Goal: Task Accomplishment & Management: Use online tool/utility

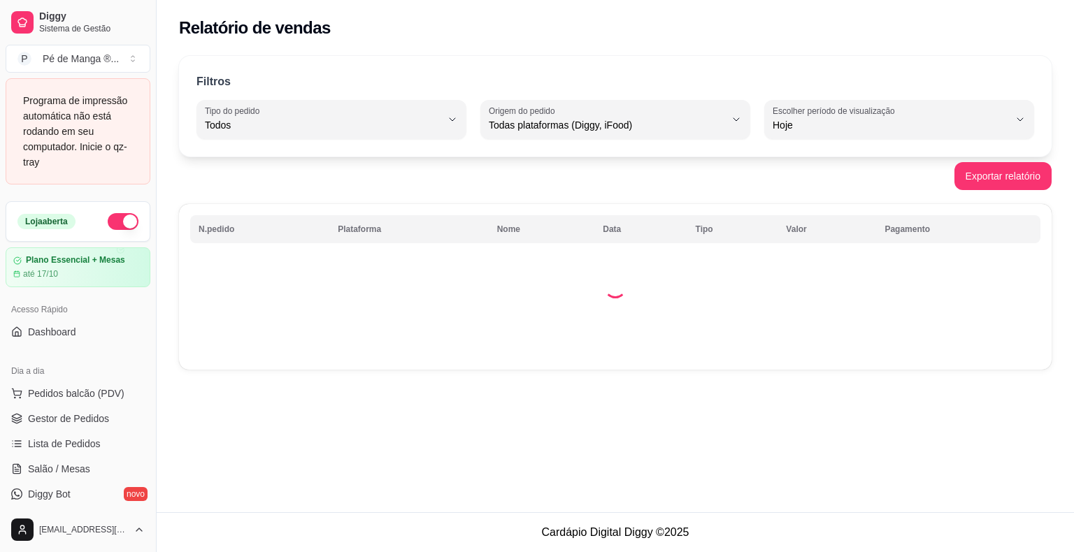
select select "ALL"
select select "0"
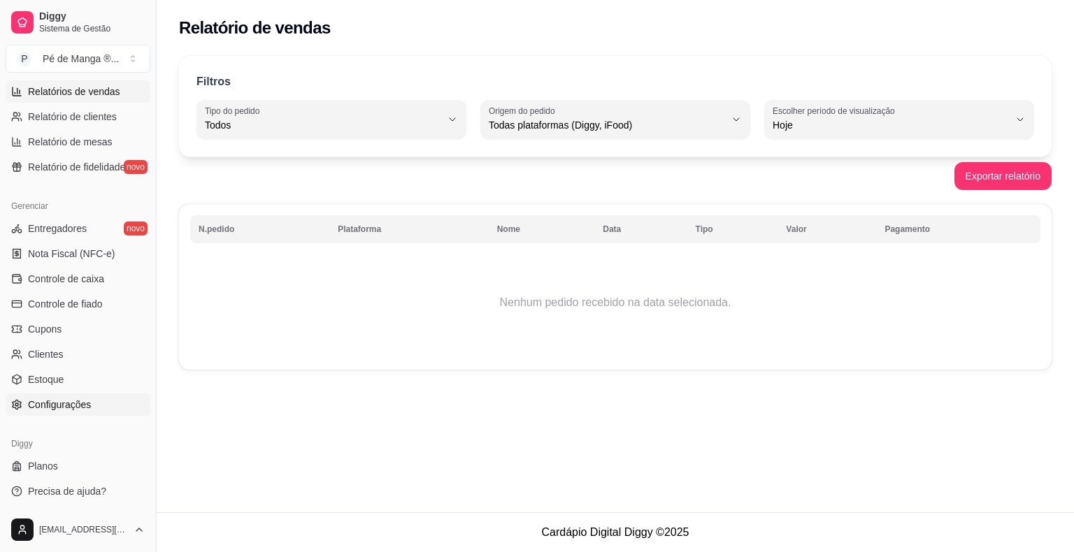
click at [108, 403] on link "Configurações" at bounding box center [78, 405] width 145 height 22
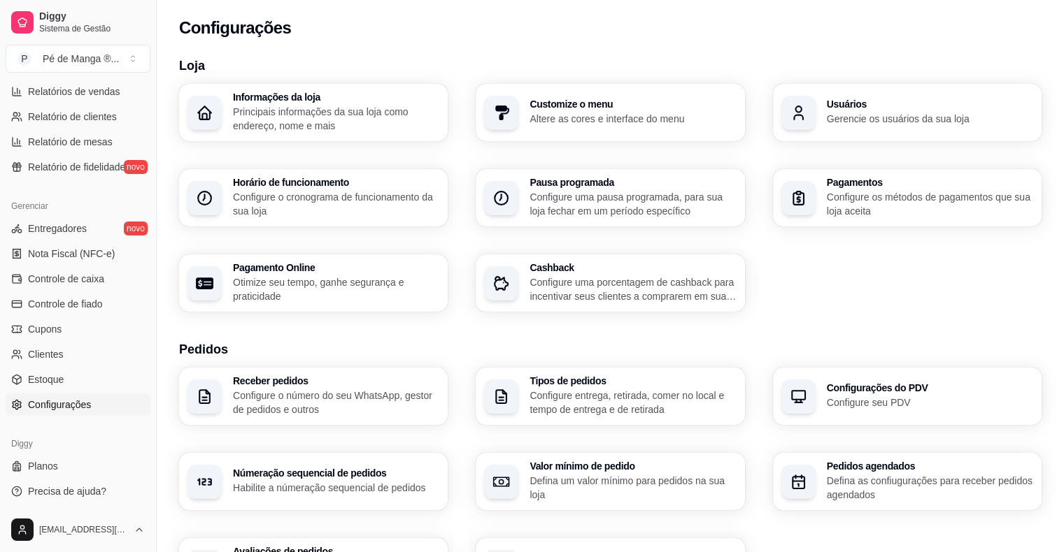
click at [305, 189] on div "Horário de funcionamento Configure o cronograma de funcionamento da sua loja" at bounding box center [336, 198] width 206 height 41
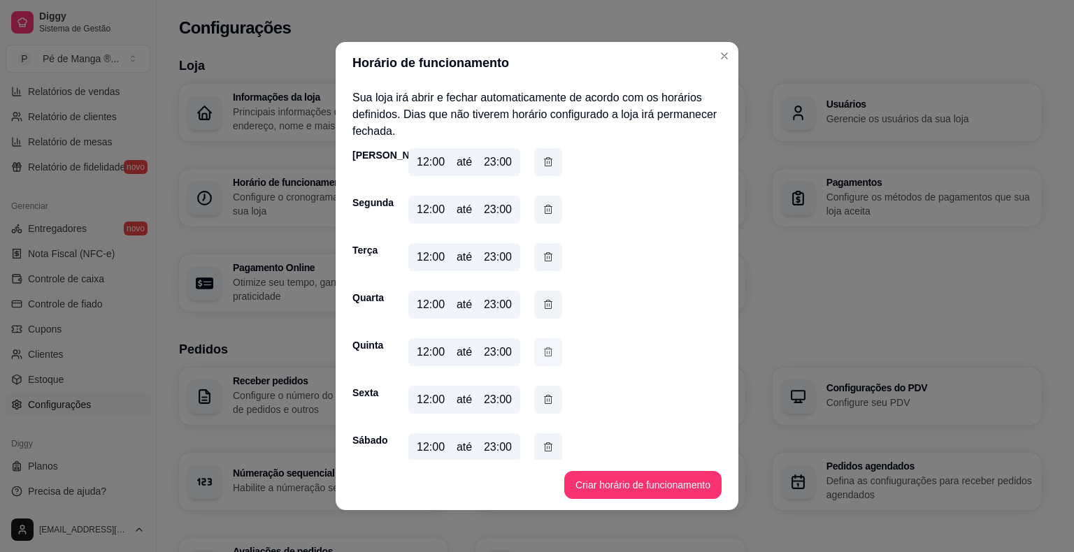
click at [544, 352] on icon "button" at bounding box center [548, 352] width 11 height 15
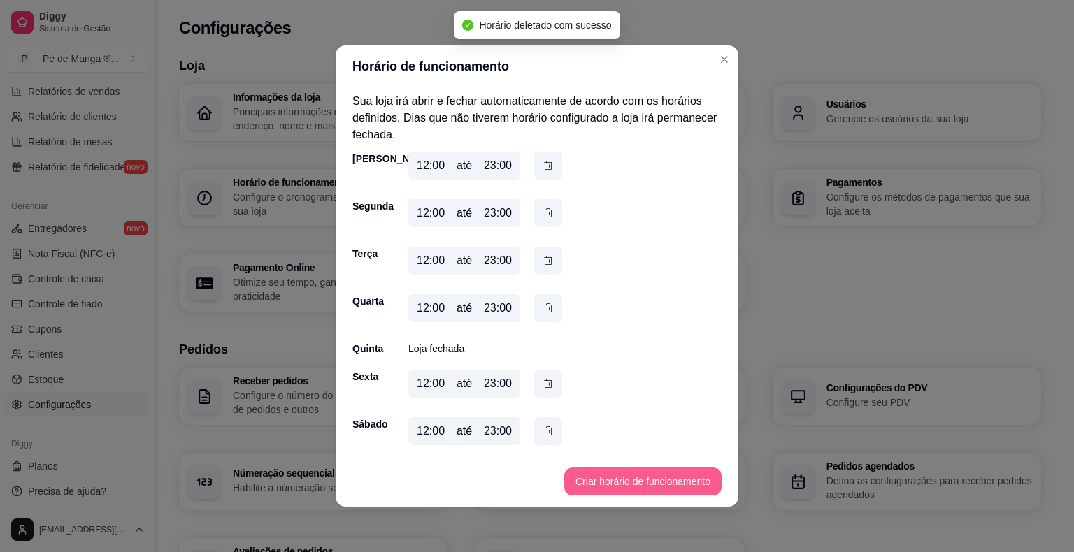
click at [653, 467] on footer "Criar horário de funcionamento" at bounding box center [537, 482] width 403 height 50
click at [649, 483] on button "Criar horário de funcionamento" at bounding box center [642, 482] width 157 height 28
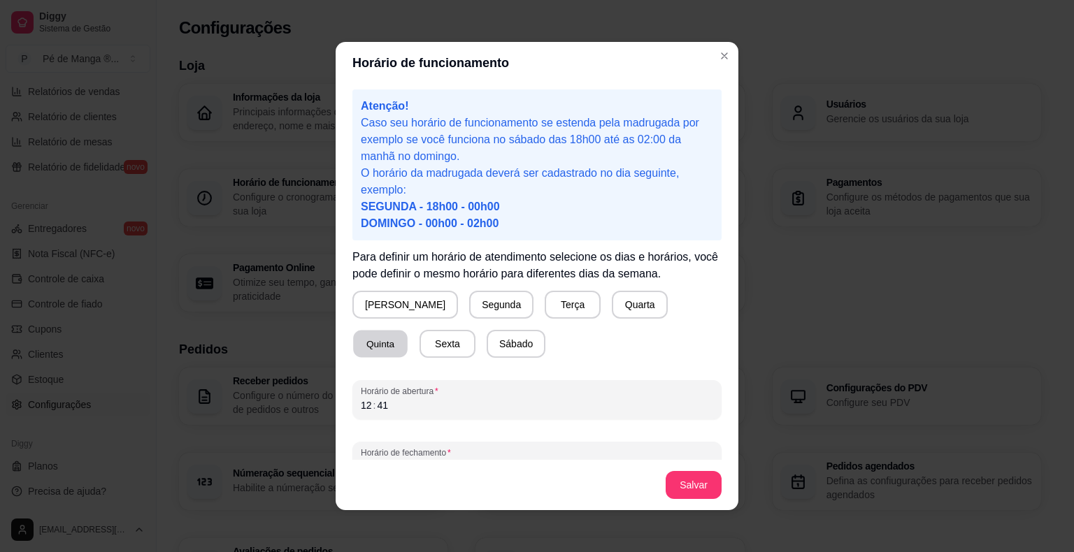
click at [408, 331] on button "Quinta" at bounding box center [380, 344] width 55 height 27
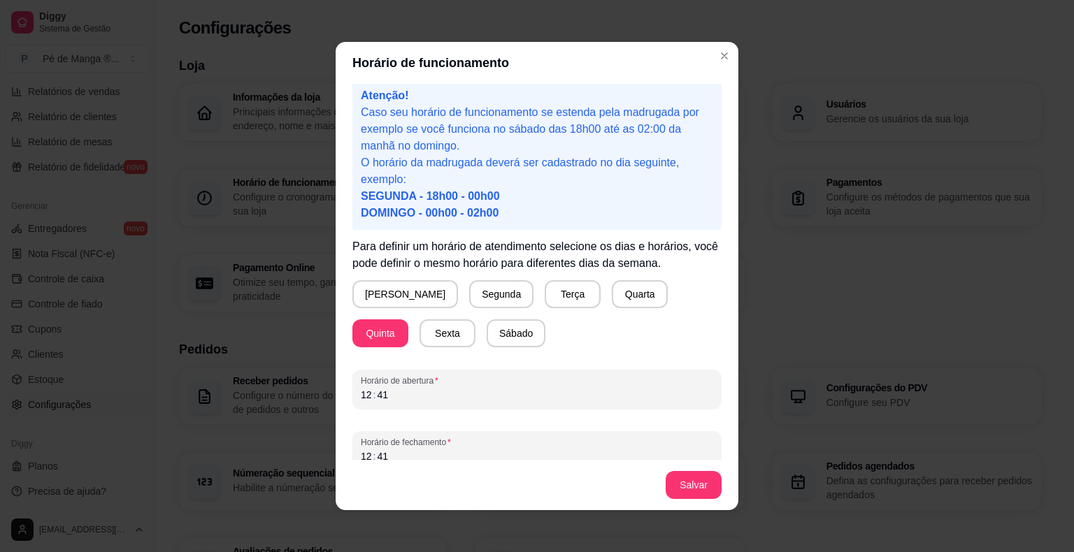
scroll to position [26, 0]
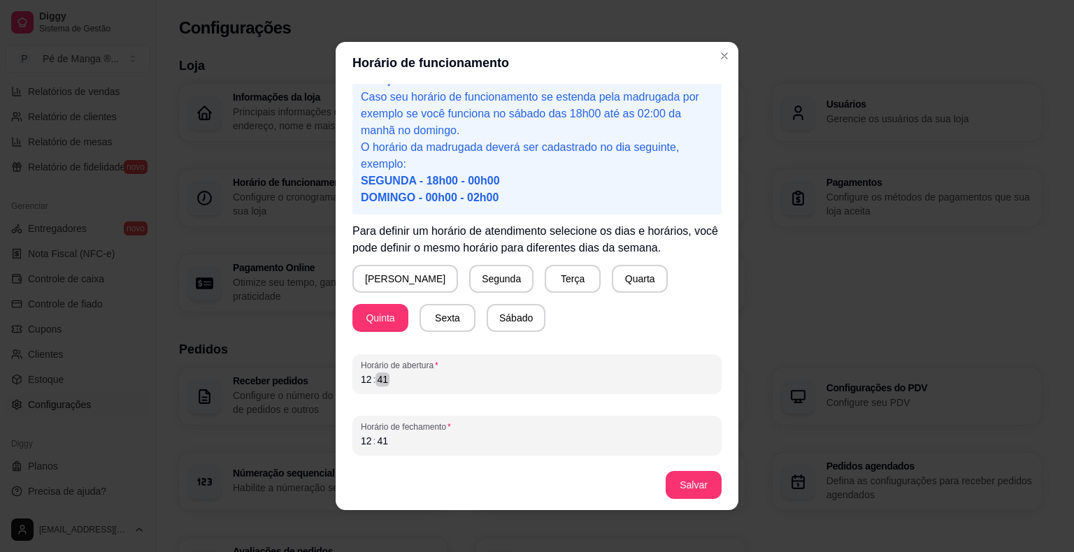
click at [329, 387] on div "Horário de funcionamento Atenção! Caso seu horário de funcionamento se estenda …" at bounding box center [537, 276] width 1074 height 552
drag, startPoint x: 344, startPoint y: 376, endPoint x: 352, endPoint y: 379, distance: 9.1
click at [351, 379] on div "Atenção! Caso seu horário de funcionamento se estenda pela madrugada por exempl…" at bounding box center [537, 272] width 403 height 376
click at [359, 383] on div "12" at bounding box center [366, 380] width 14 height 14
click at [361, 446] on div "12" at bounding box center [366, 441] width 14 height 14
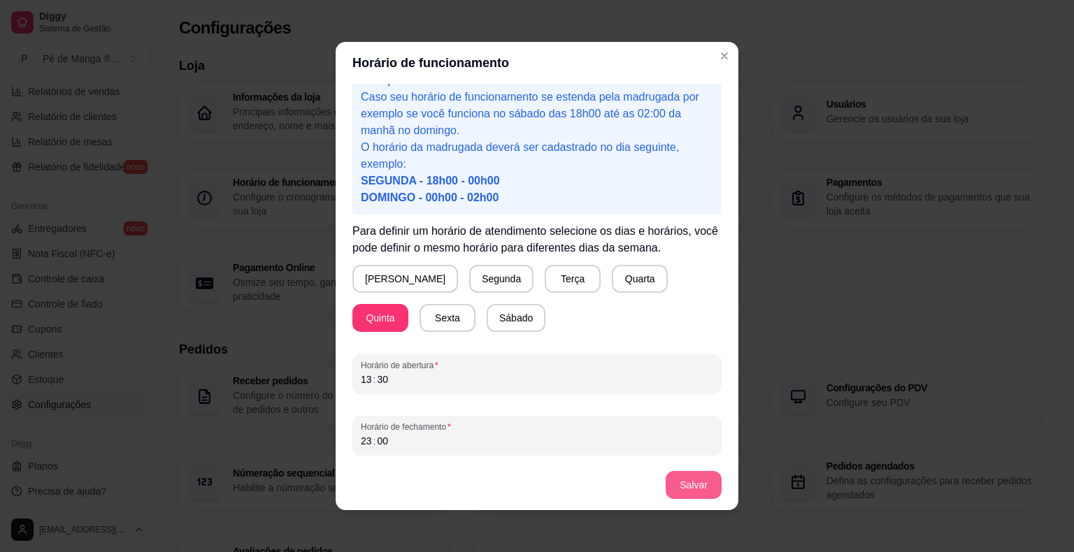
click at [697, 492] on button "Salvar" at bounding box center [694, 485] width 56 height 28
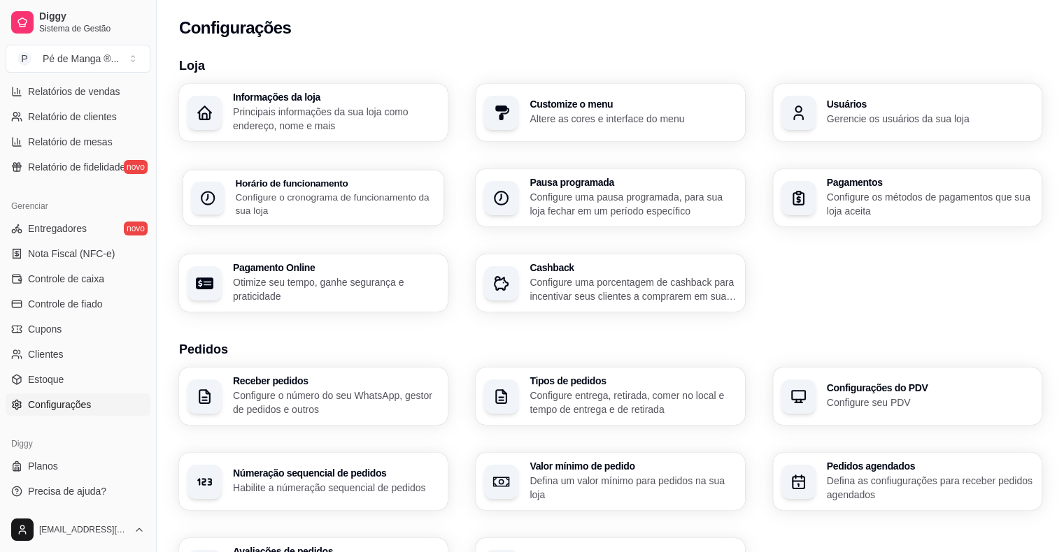
click at [379, 208] on p "Configure o cronograma de funcionamento da sua loja" at bounding box center [335, 203] width 200 height 27
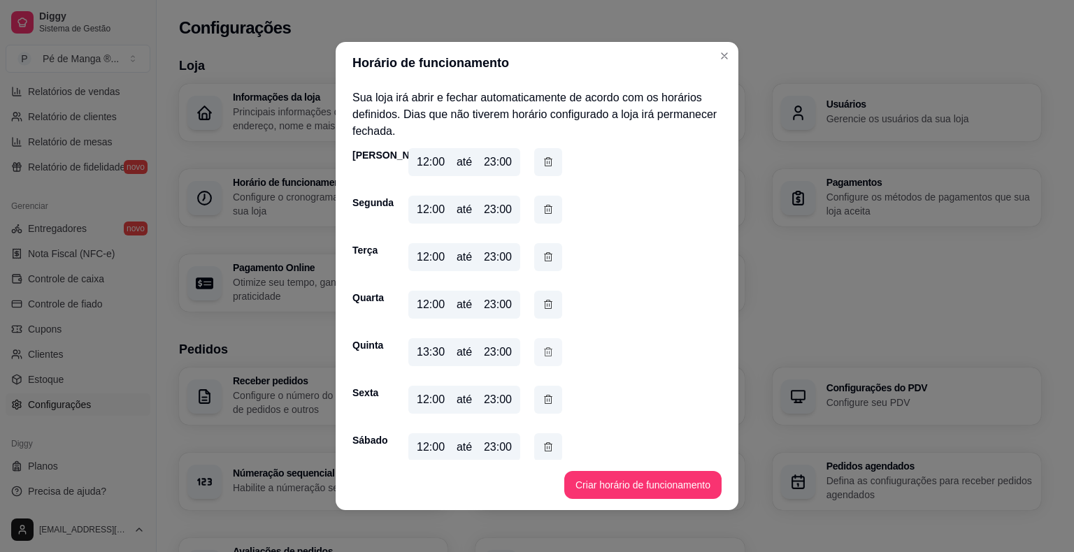
click at [548, 352] on icon "button" at bounding box center [548, 352] width 11 height 15
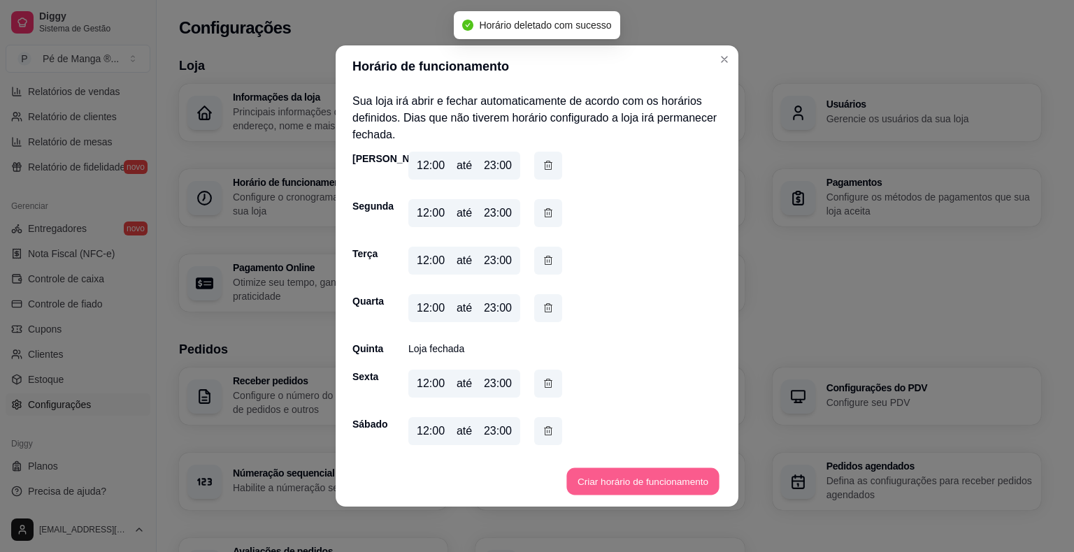
click at [629, 478] on button "Criar horário de funcionamento" at bounding box center [642, 482] width 152 height 27
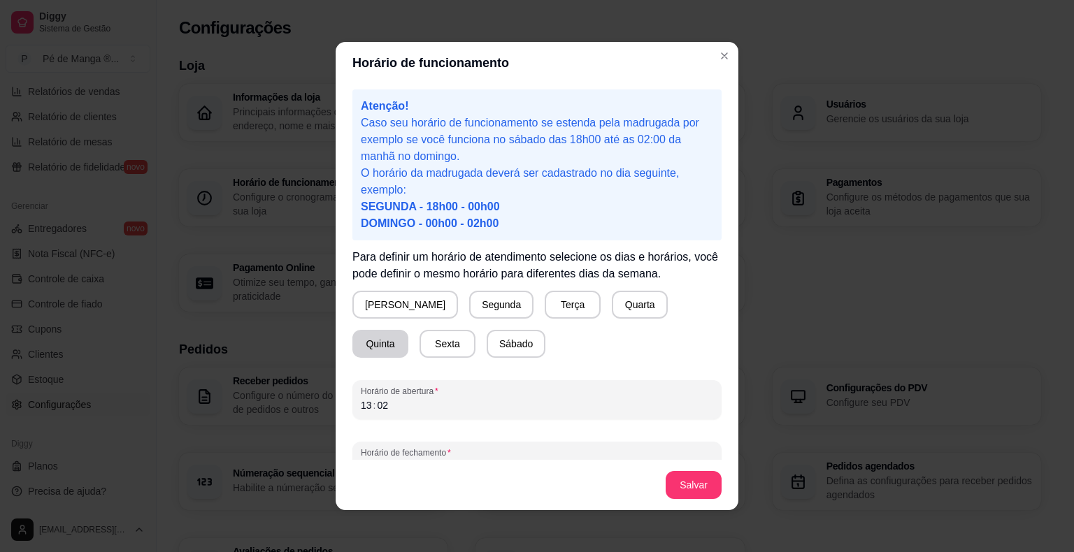
click at [408, 330] on button "Quinta" at bounding box center [380, 344] width 56 height 28
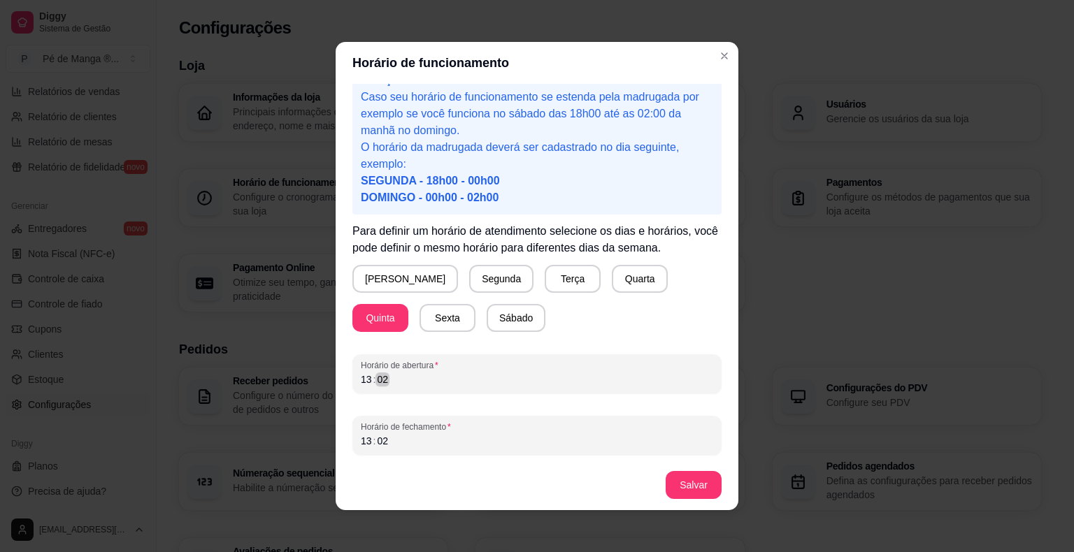
click at [474, 382] on div "13 : 02" at bounding box center [537, 379] width 352 height 17
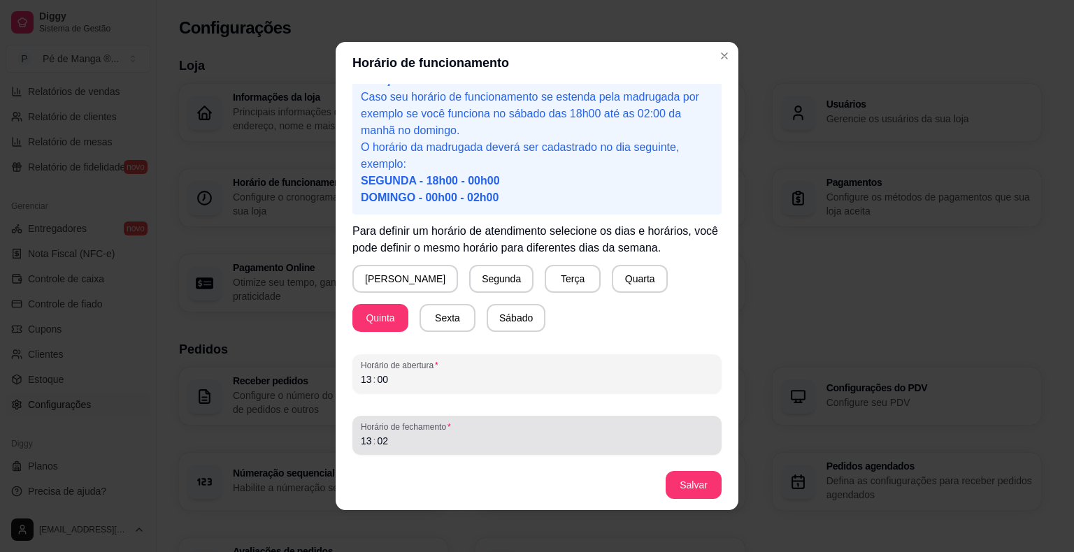
click at [392, 429] on span "Horário de fechamento" at bounding box center [537, 427] width 352 height 11
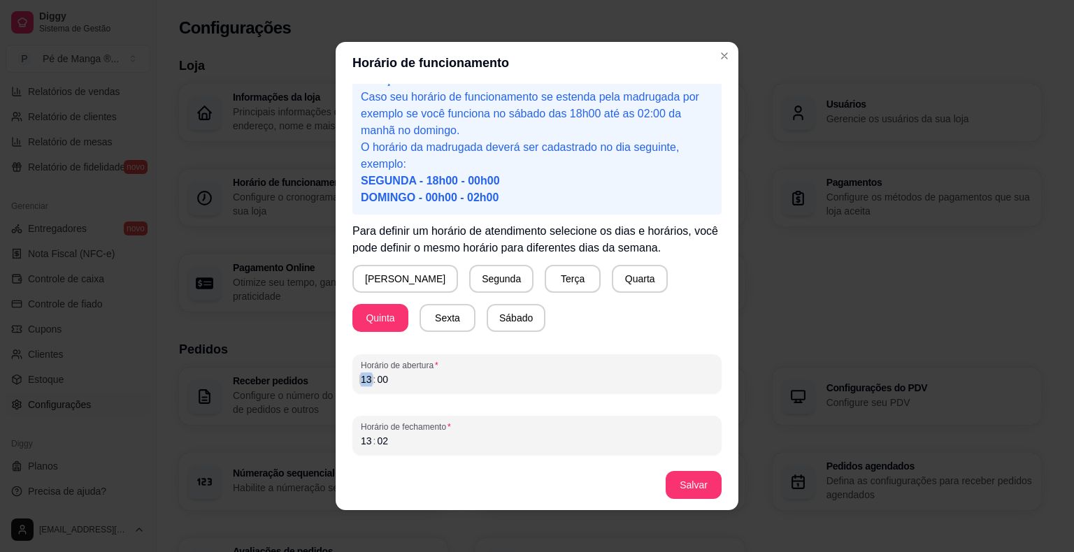
drag, startPoint x: 355, startPoint y: 379, endPoint x: 411, endPoint y: 378, distance: 55.3
click at [411, 378] on div "13 : 00" at bounding box center [537, 379] width 352 height 17
click at [372, 444] on div ":" at bounding box center [375, 441] width 6 height 14
click at [671, 483] on button "Salvar" at bounding box center [694, 485] width 56 height 28
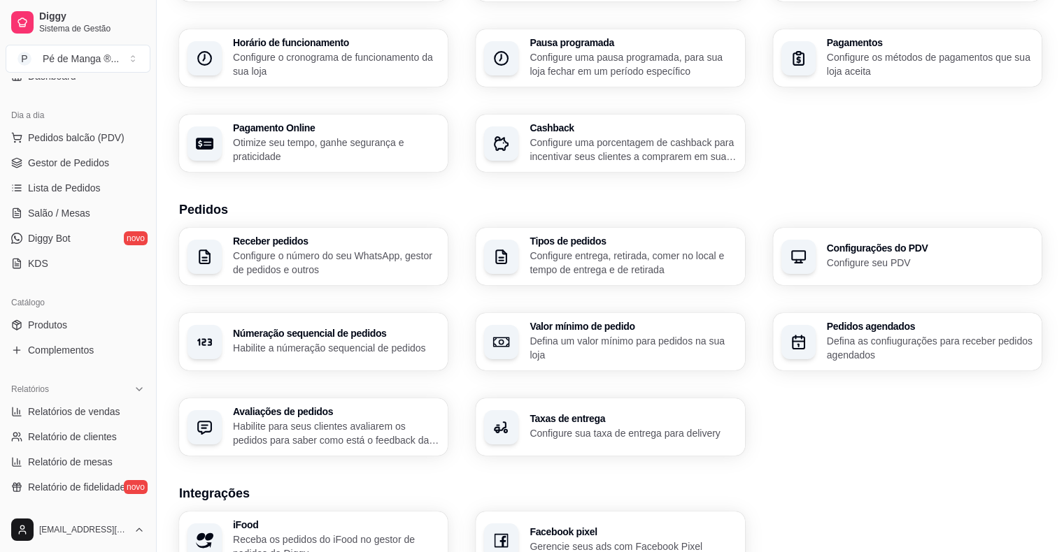
scroll to position [104, 0]
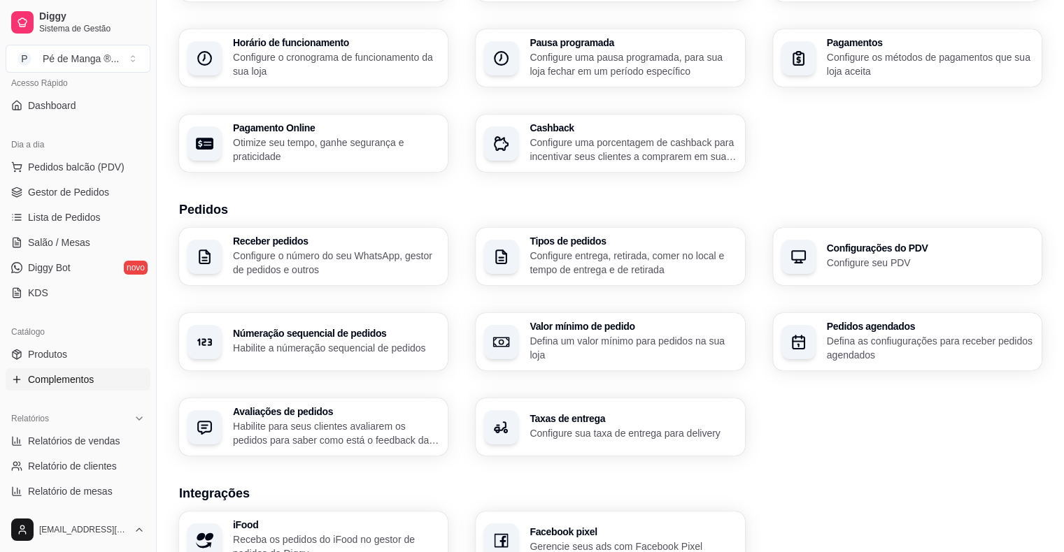
click at [94, 373] on link "Complementos" at bounding box center [78, 380] width 145 height 22
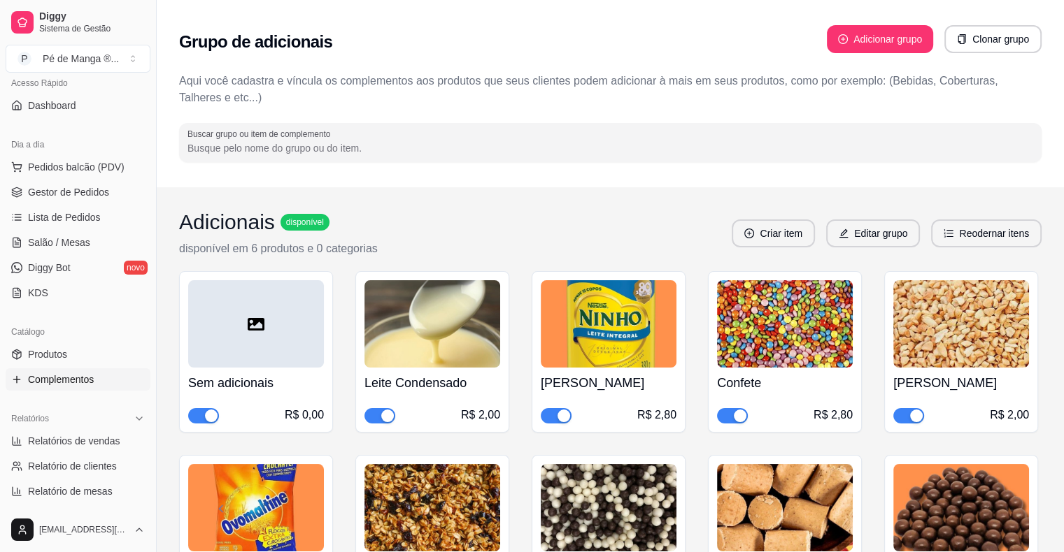
click at [413, 162] on div "Grupo de adicionais Adicionar grupo Clonar grupo Aqui você cadastra e víncula o…" at bounding box center [610, 93] width 907 height 187
drag, startPoint x: 413, startPoint y: 163, endPoint x: 411, endPoint y: 117, distance: 45.5
click at [413, 164] on div "Grupo de adicionais Adicionar grupo Clonar grupo Aqui você cadastra e víncula o…" at bounding box center [610, 93] width 907 height 187
click at [411, 117] on div "Grupo de adicionais Adicionar grupo Clonar grupo Aqui você cadastra e víncula o…" at bounding box center [610, 93] width 907 height 187
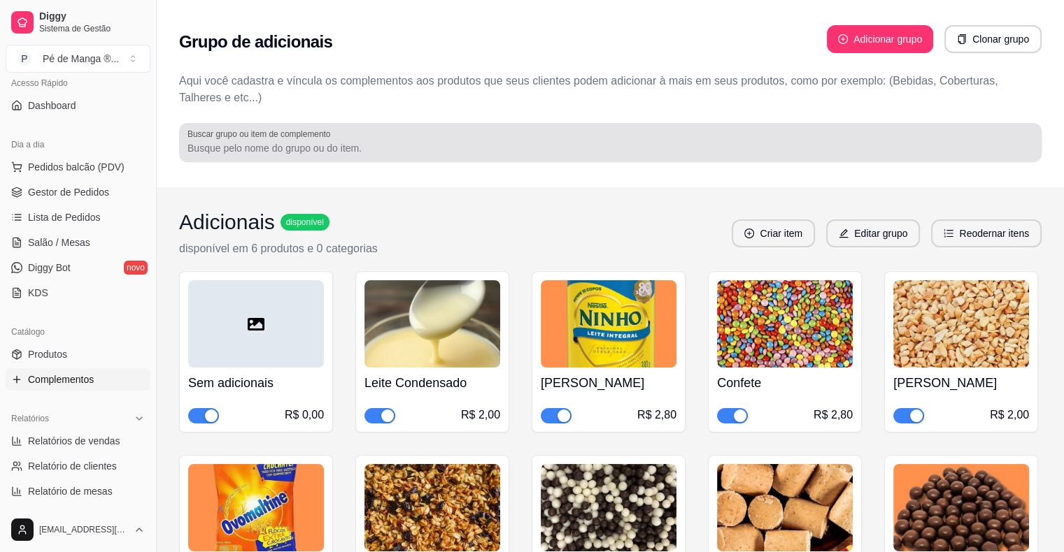
click at [416, 144] on input "Buscar grupo ou item de complemento" at bounding box center [609, 148] width 845 height 14
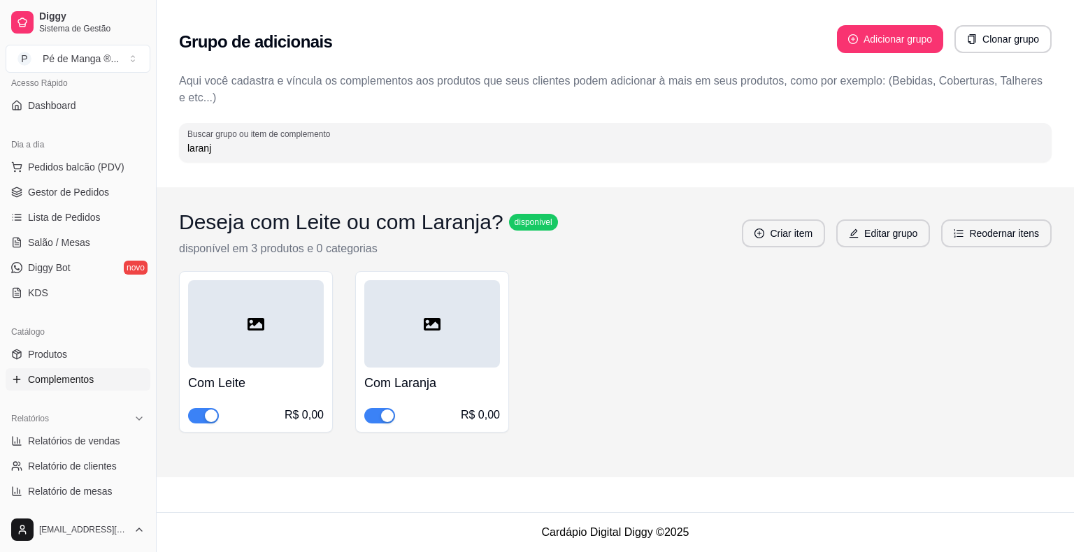
type input "laranj"
click at [375, 408] on span "button" at bounding box center [379, 415] width 31 height 15
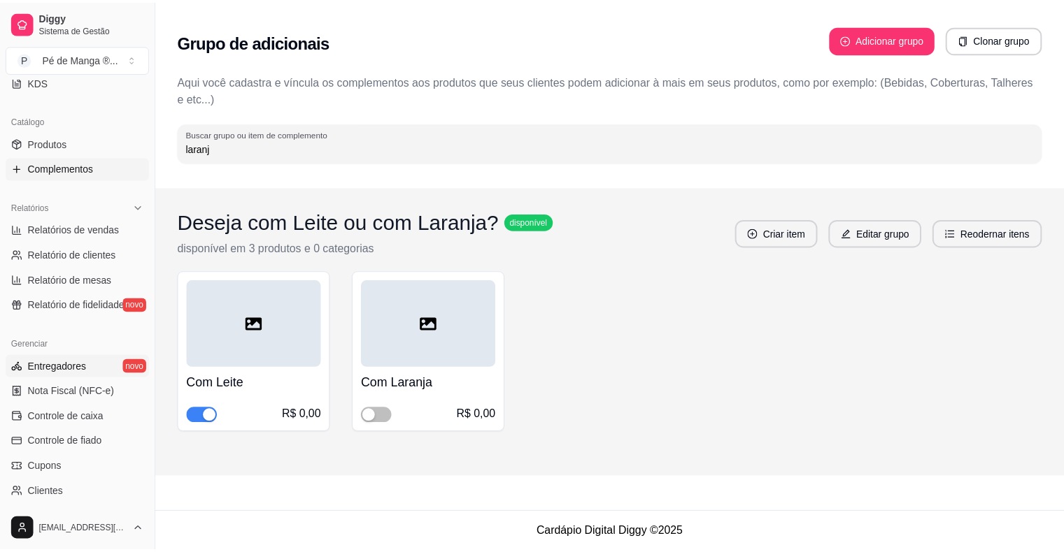
scroll to position [453, 0]
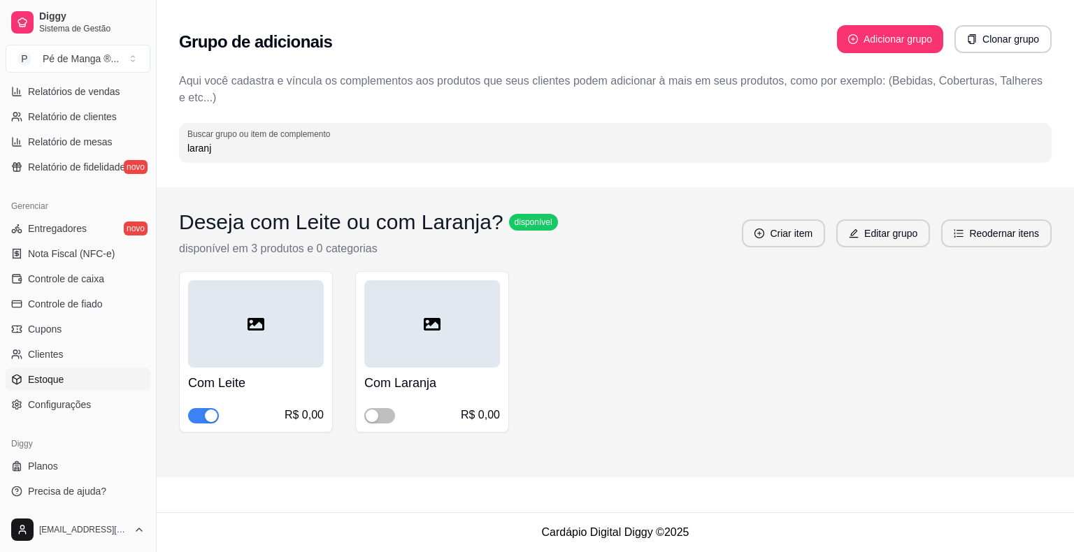
click at [76, 383] on link "Estoque" at bounding box center [78, 380] width 145 height 22
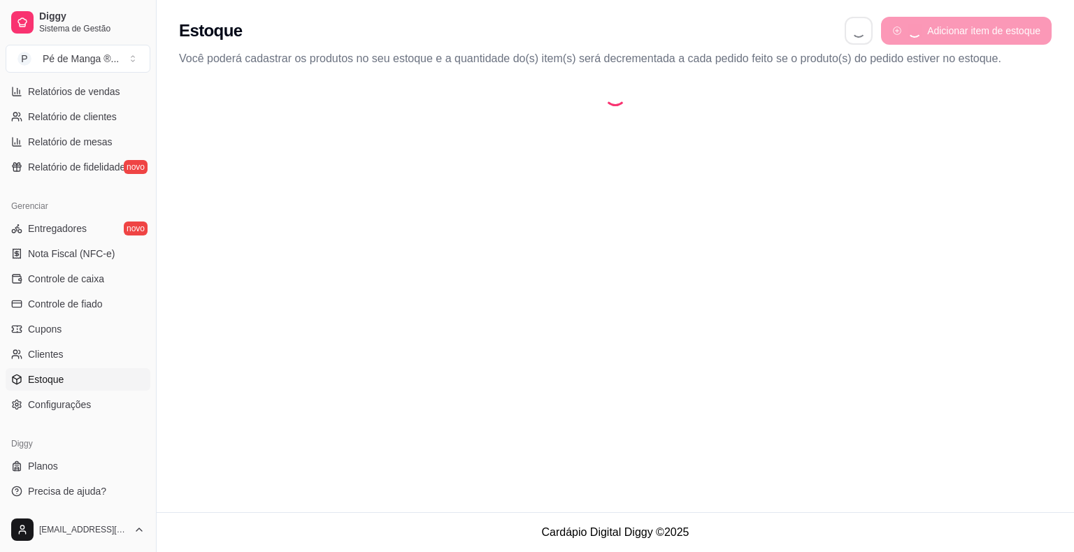
select select "QUANTITY_ORDER"
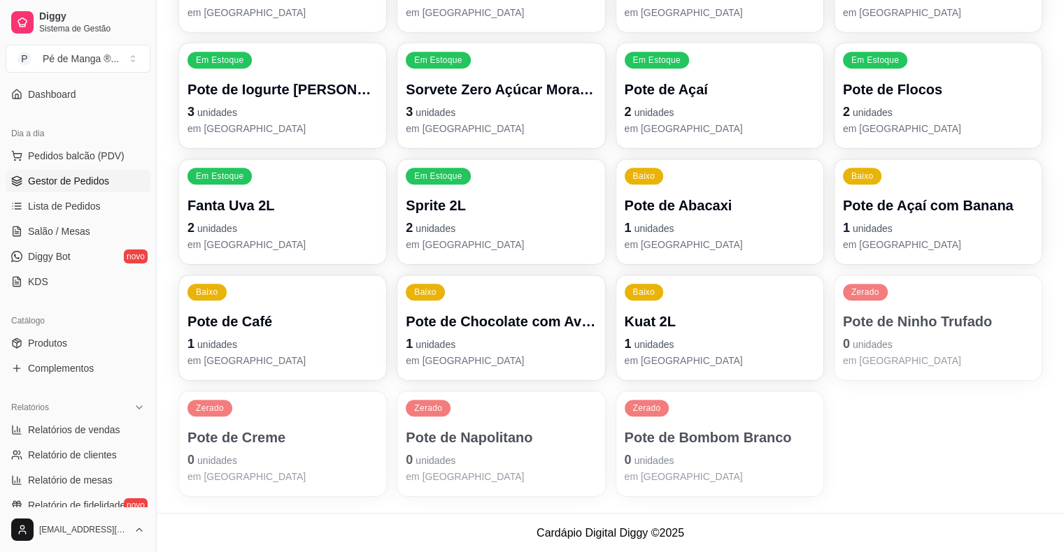
scroll to position [104, 0]
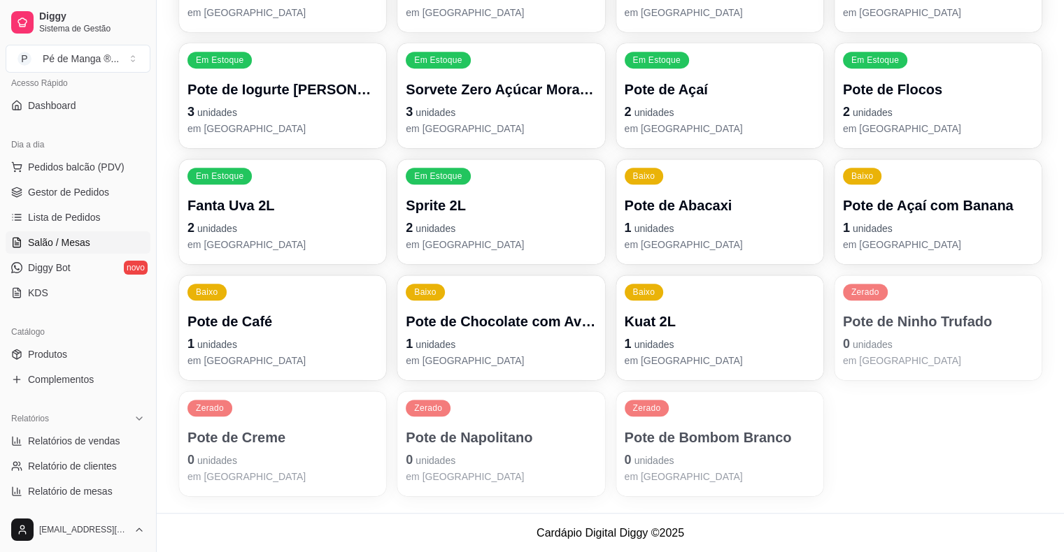
click at [92, 242] on link "Salão / Mesas" at bounding box center [78, 242] width 145 height 22
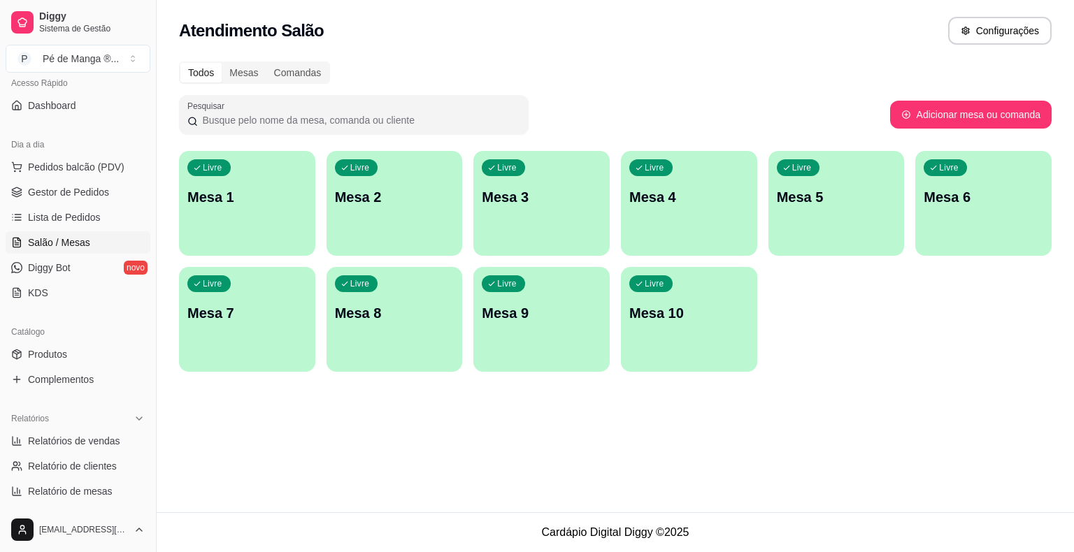
click at [285, 203] on p "Mesa 1" at bounding box center [247, 197] width 120 height 20
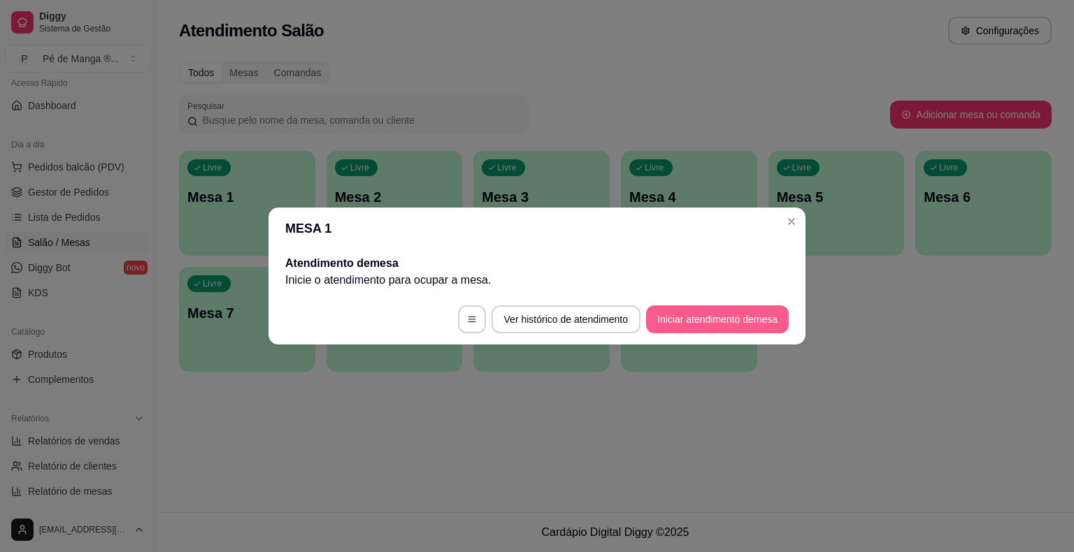
click at [747, 327] on button "Iniciar atendimento de mesa" at bounding box center [717, 320] width 143 height 28
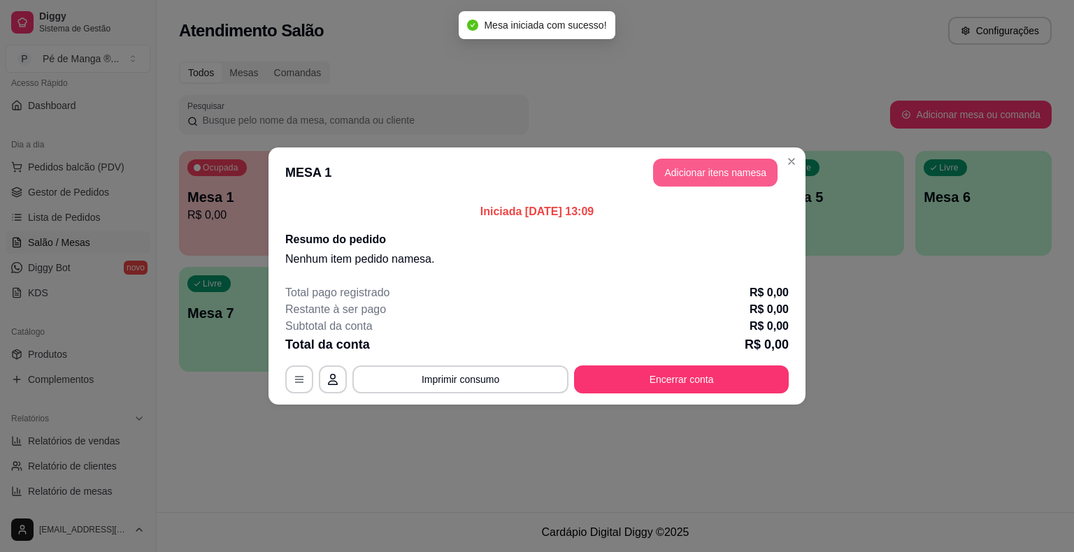
click at [722, 177] on button "Adicionar itens na mesa" at bounding box center [715, 173] width 124 height 28
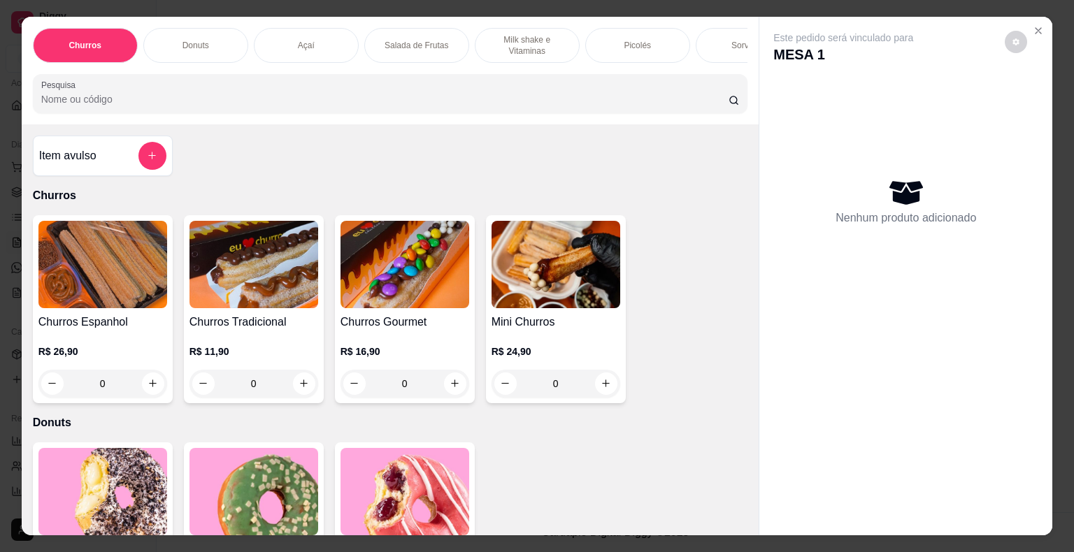
click at [713, 38] on div "Sorvetes" at bounding box center [748, 45] width 105 height 35
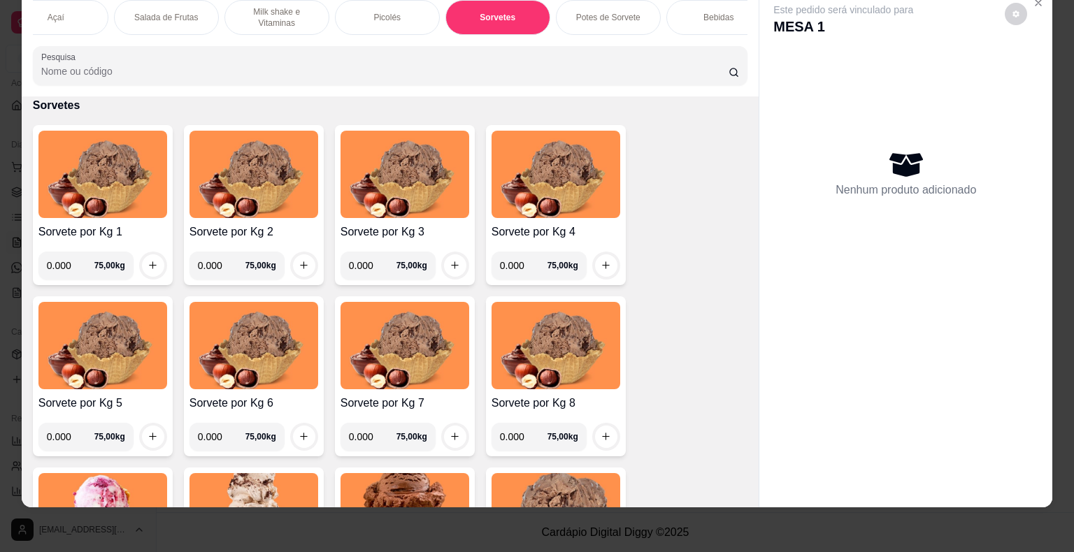
scroll to position [0, 254]
click at [604, 13] on div "Potes de Sorvete" at bounding box center [604, 17] width 105 height 35
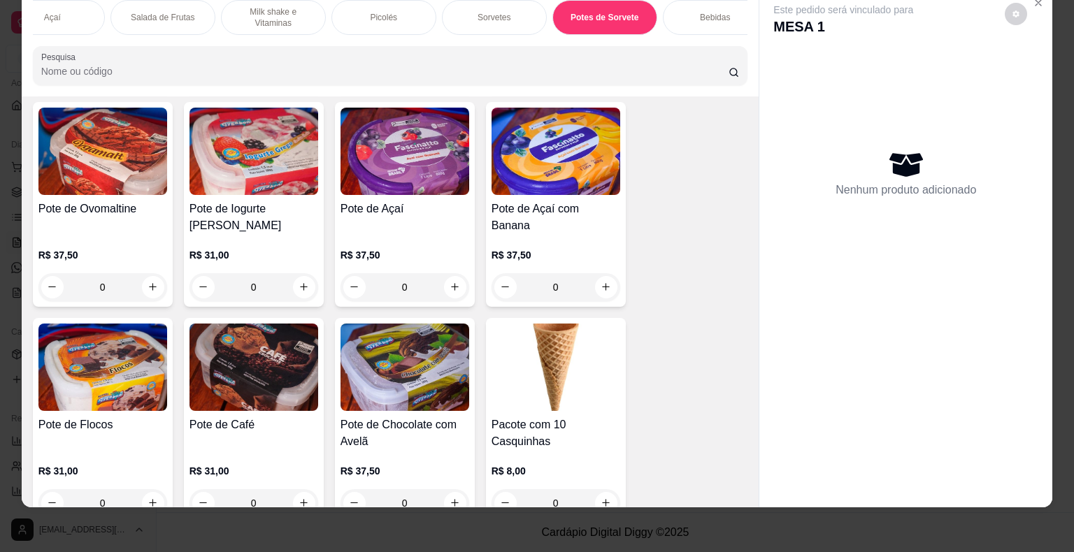
scroll to position [2913, 0]
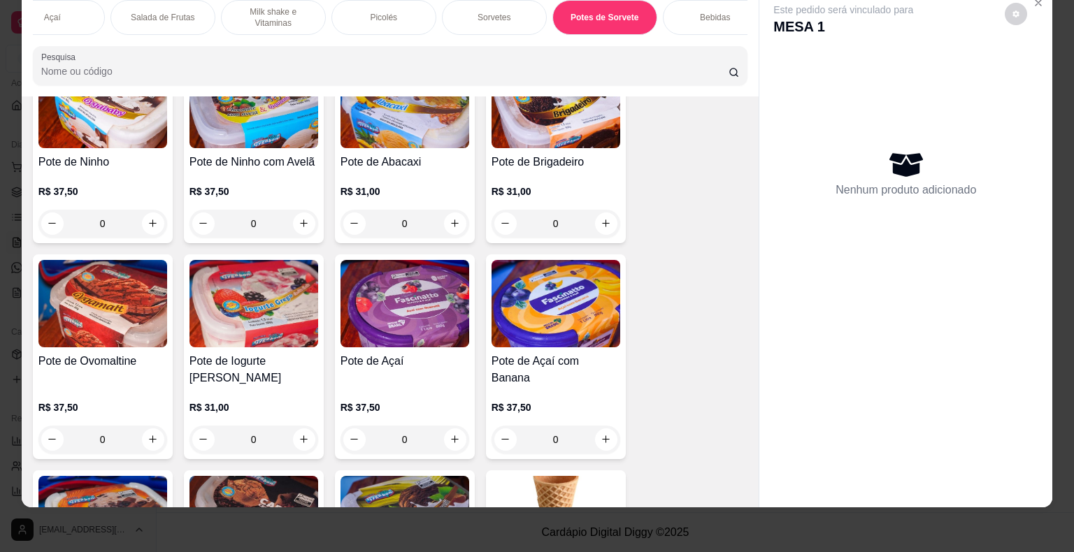
click at [266, 315] on img at bounding box center [254, 303] width 129 height 87
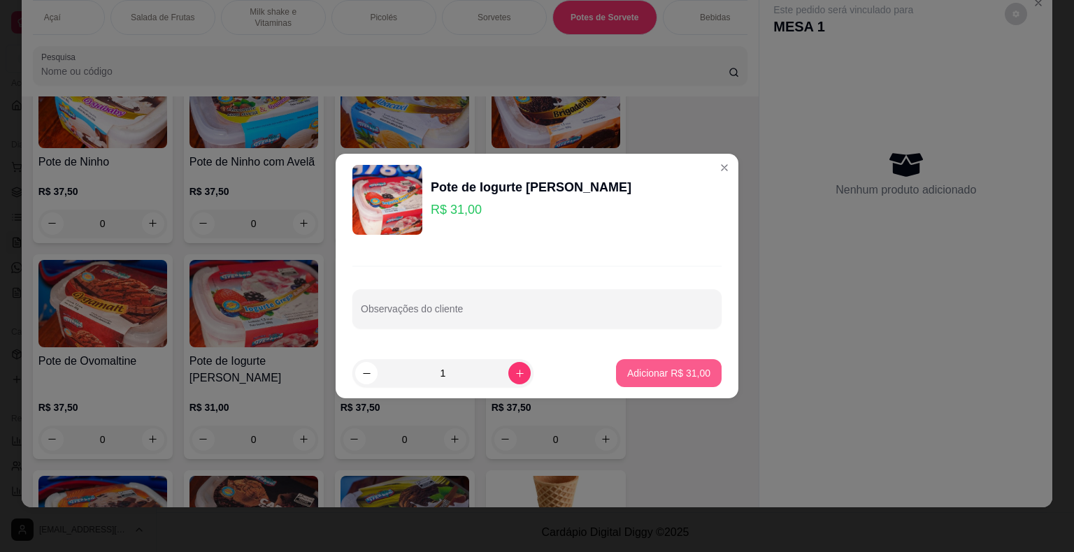
click at [671, 365] on button "Adicionar R$ 31,00" at bounding box center [669, 373] width 106 height 28
type input "1"
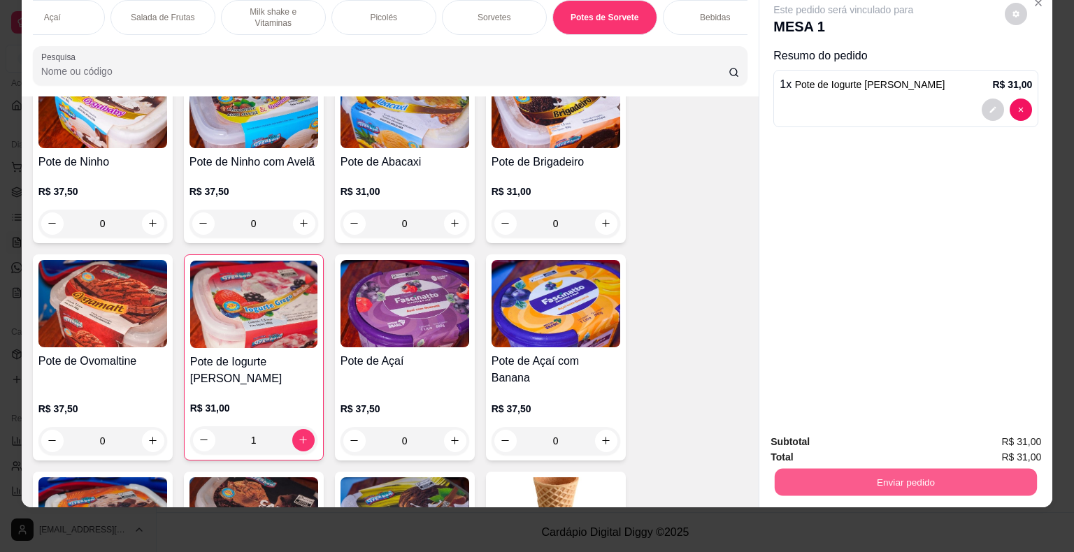
click at [869, 473] on button "Enviar pedido" at bounding box center [906, 482] width 262 height 27
click at [824, 429] on button "Não registrar e enviar pedido" at bounding box center [859, 437] width 145 height 27
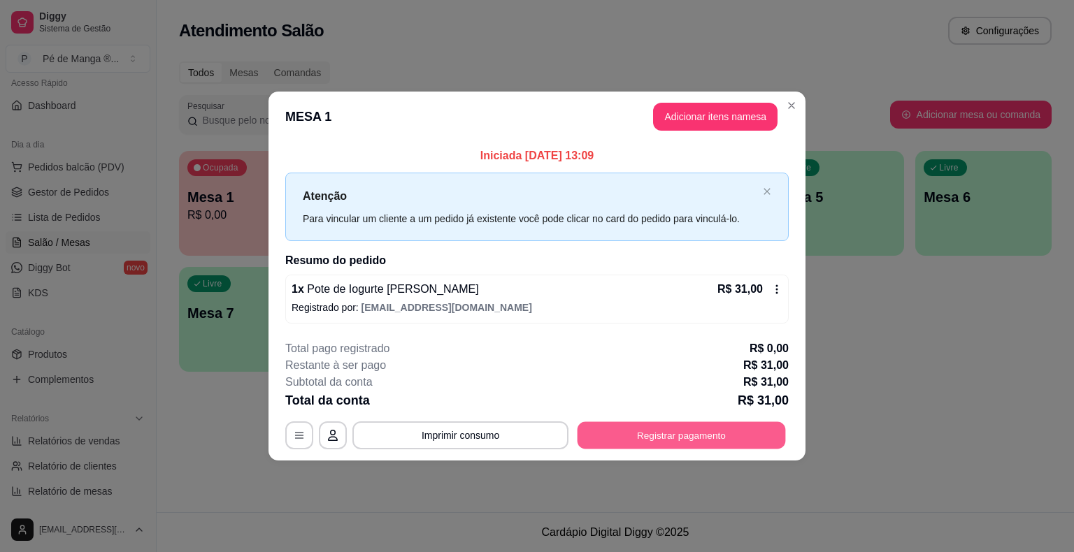
click at [640, 430] on button "Registrar pagamento" at bounding box center [682, 435] width 208 height 27
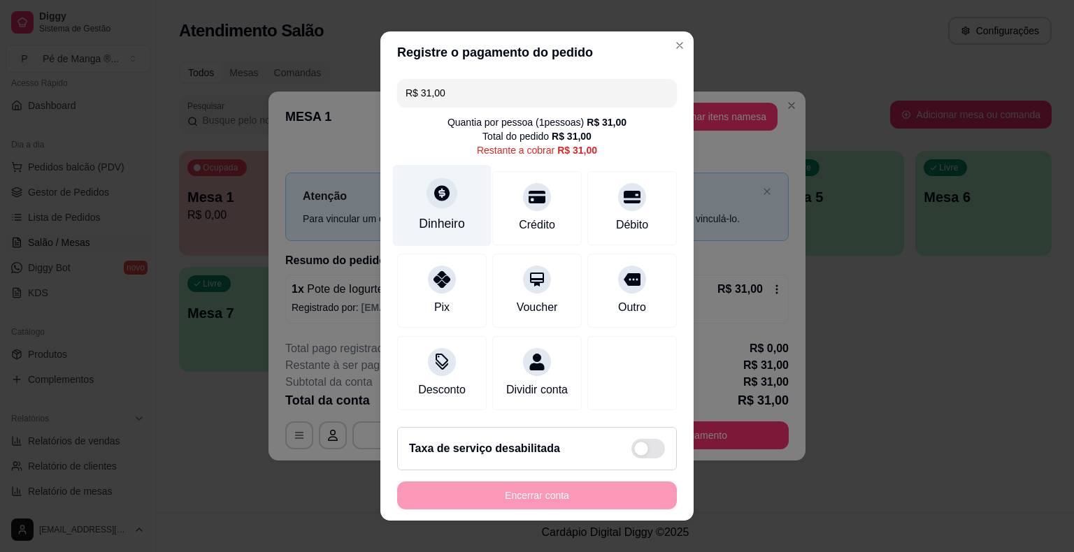
click at [439, 210] on div "Dinheiro" at bounding box center [442, 206] width 99 height 82
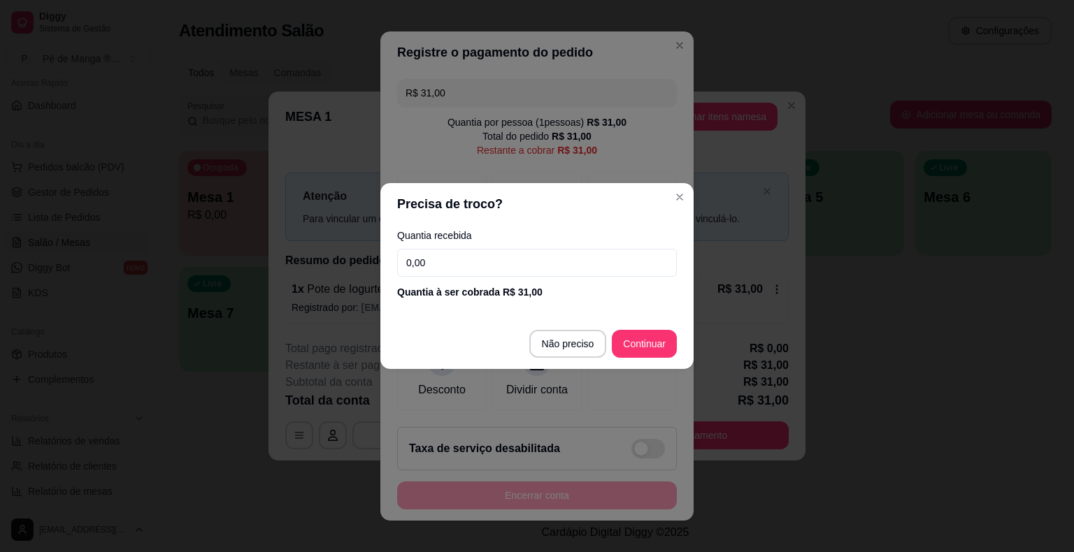
click at [518, 273] on input "0,00" at bounding box center [537, 263] width 280 height 28
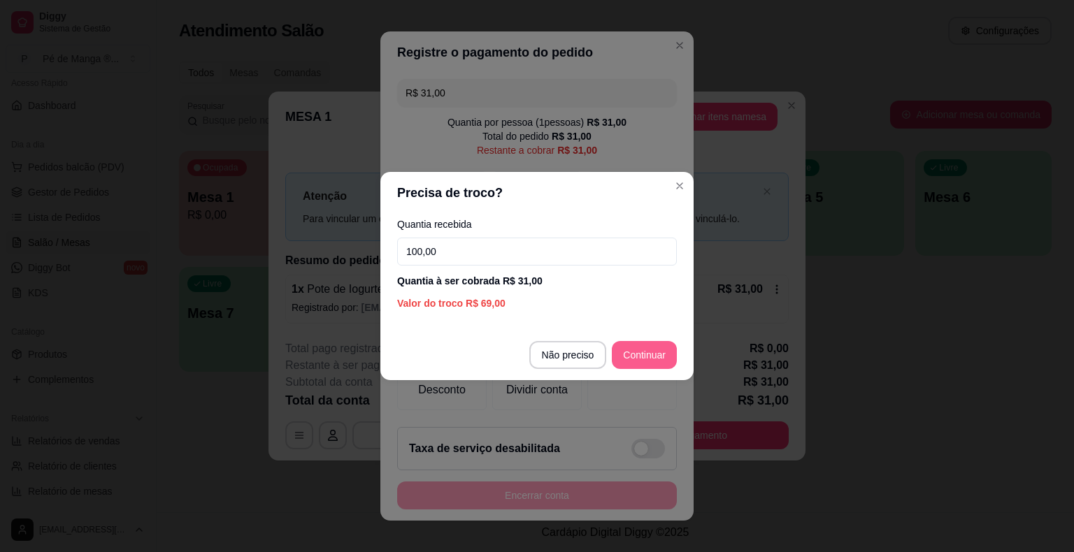
type input "100,00"
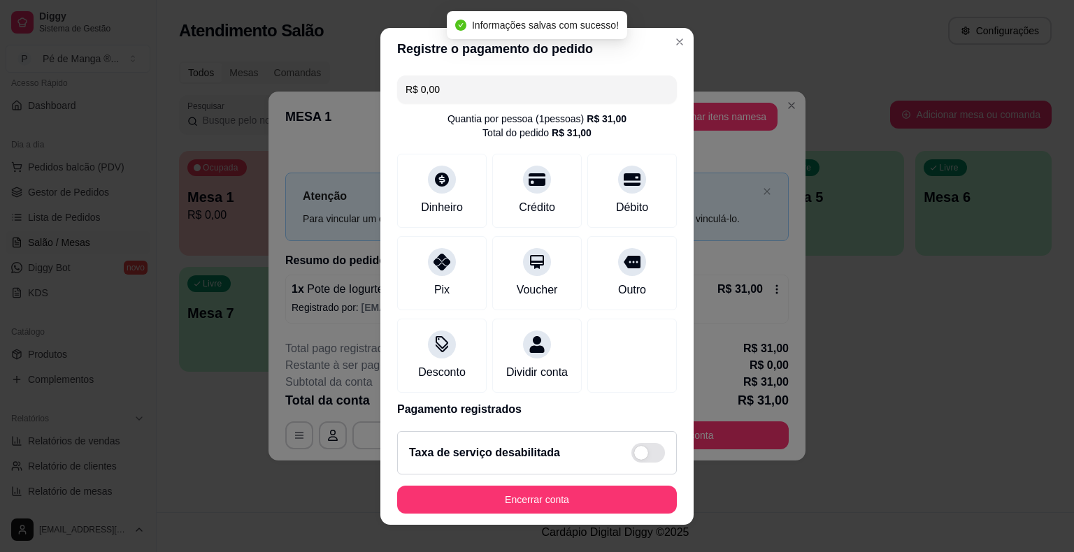
type input "R$ 0,00"
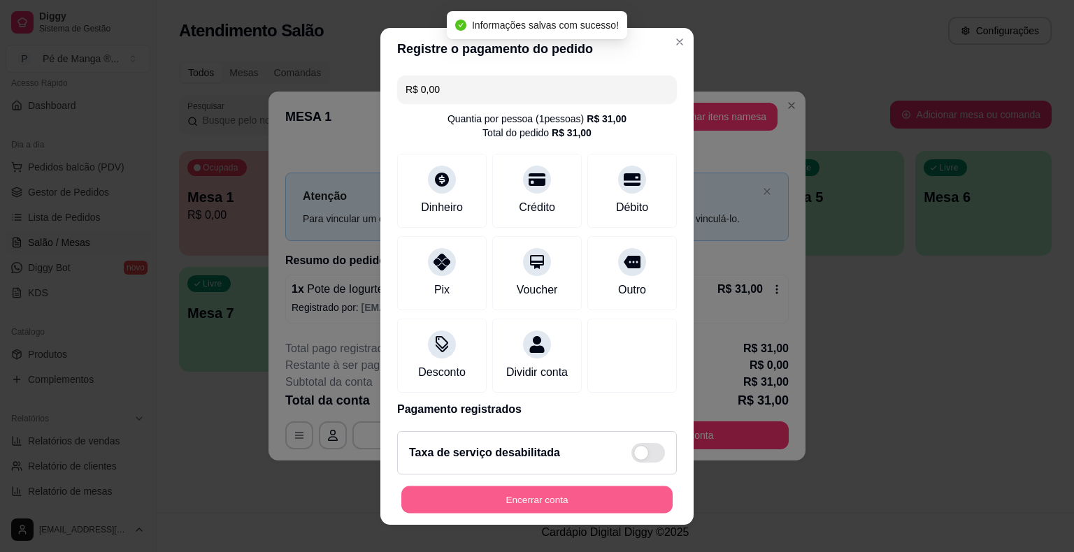
click at [609, 499] on button "Encerrar conta" at bounding box center [536, 499] width 271 height 27
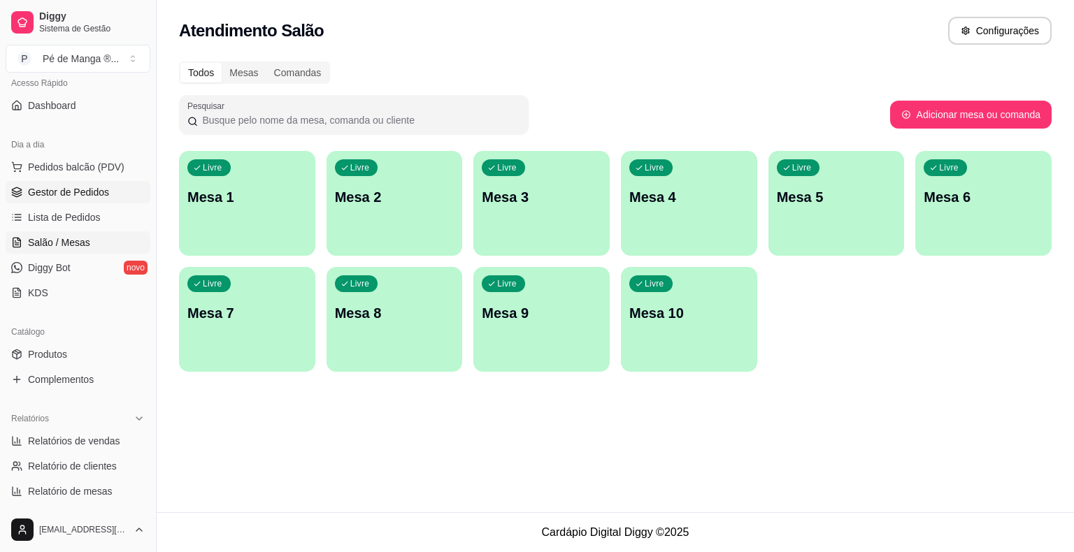
click at [54, 186] on span "Gestor de Pedidos" at bounding box center [68, 192] width 81 height 14
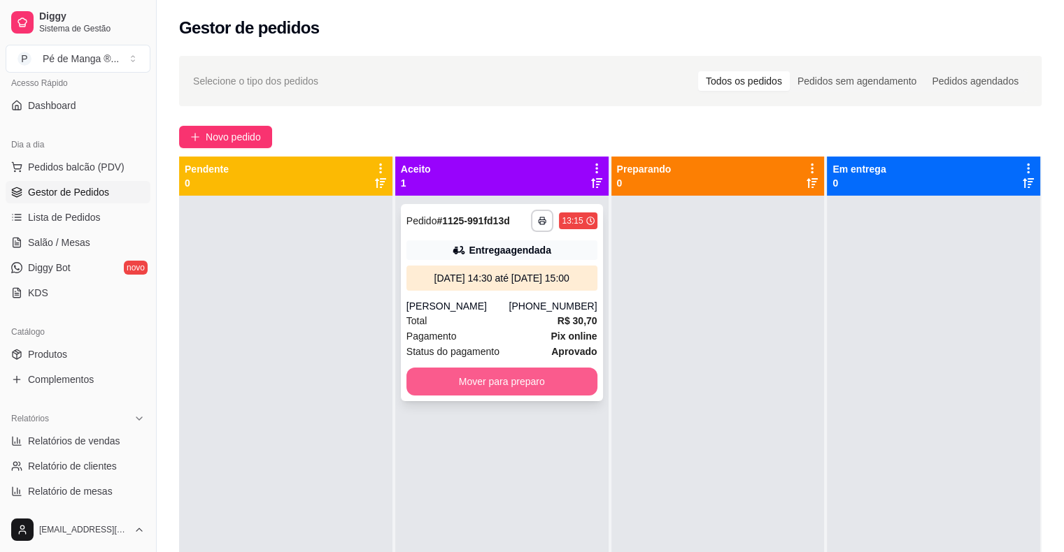
click at [538, 385] on button "Mover para preparo" at bounding box center [501, 382] width 191 height 28
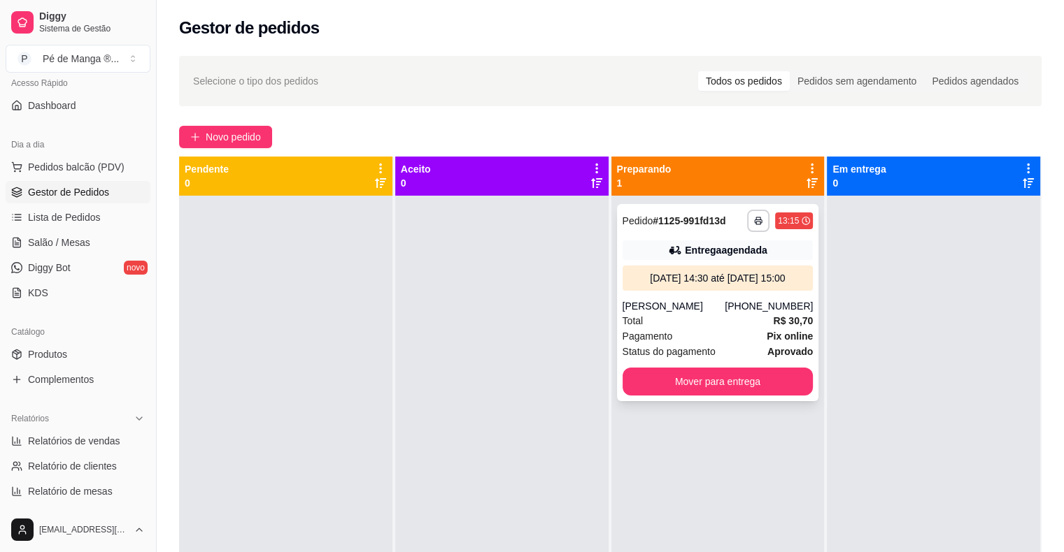
click at [725, 323] on div "Total R$ 30,70" at bounding box center [717, 320] width 191 height 15
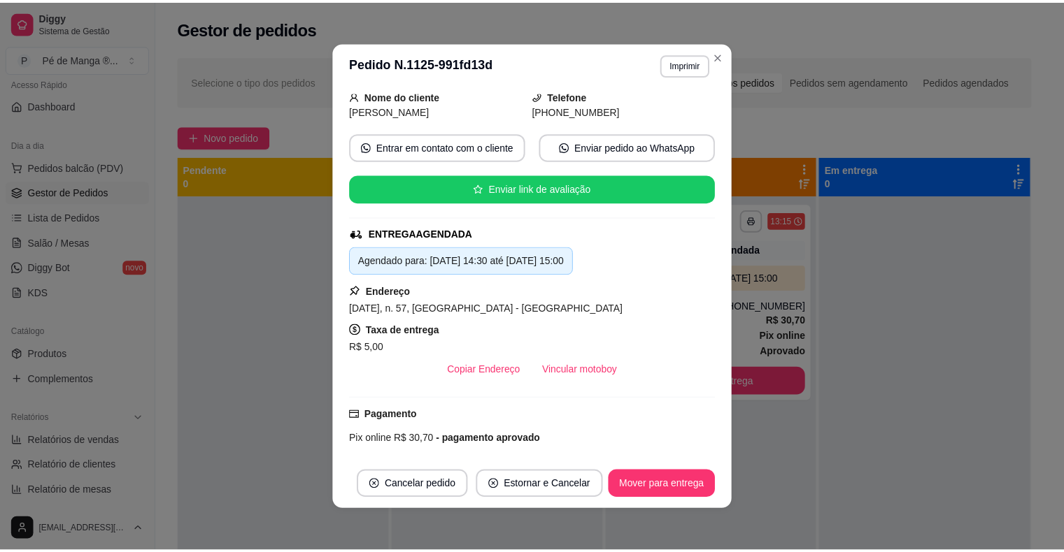
scroll to position [140, 0]
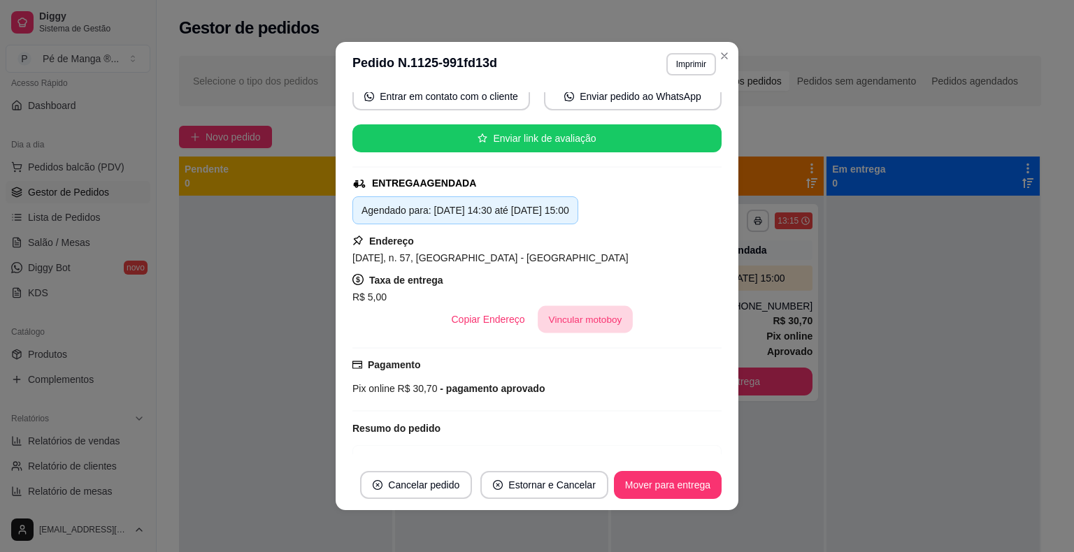
click at [597, 326] on button "Vincular motoboy" at bounding box center [585, 319] width 95 height 27
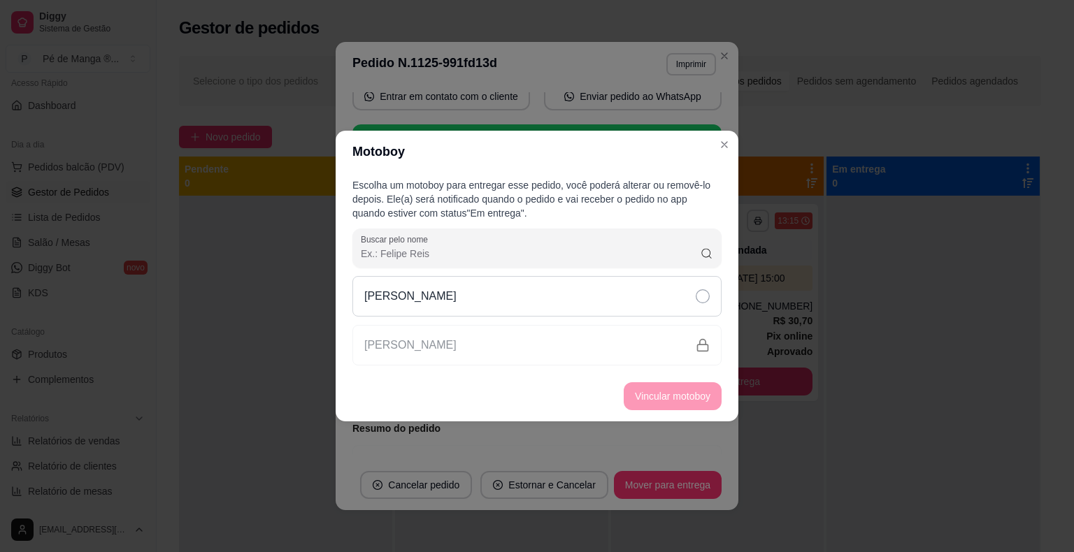
click at [698, 291] on icon at bounding box center [703, 297] width 14 height 14
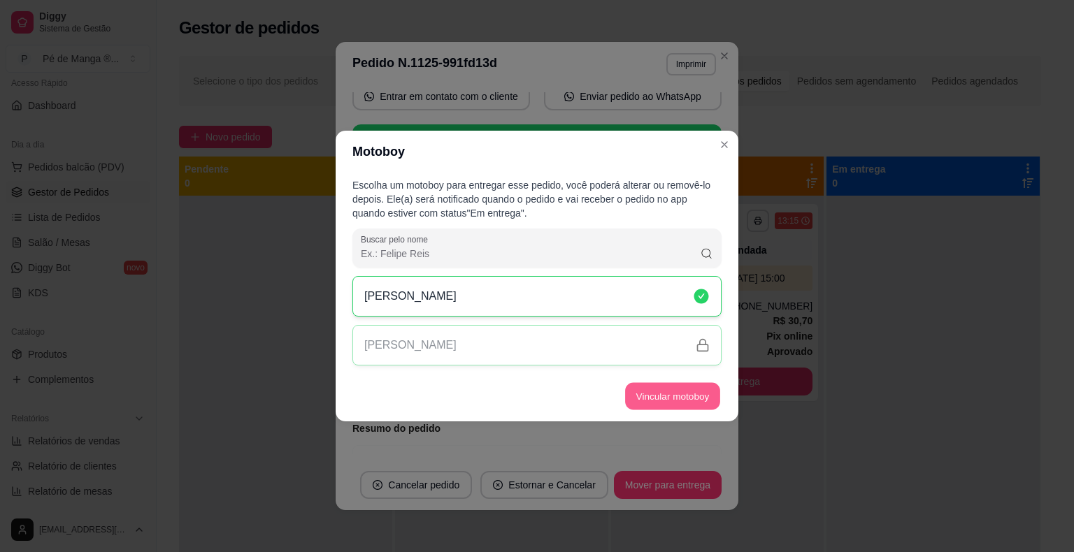
click at [687, 398] on button "Vincular motoboy" at bounding box center [672, 396] width 95 height 27
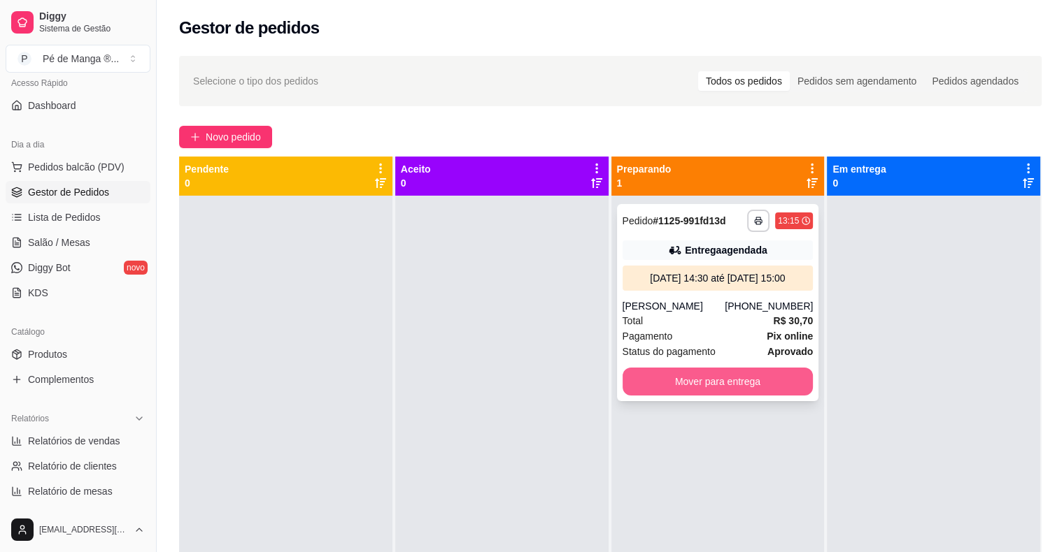
click at [674, 387] on button "Mover para entrega" at bounding box center [717, 382] width 191 height 28
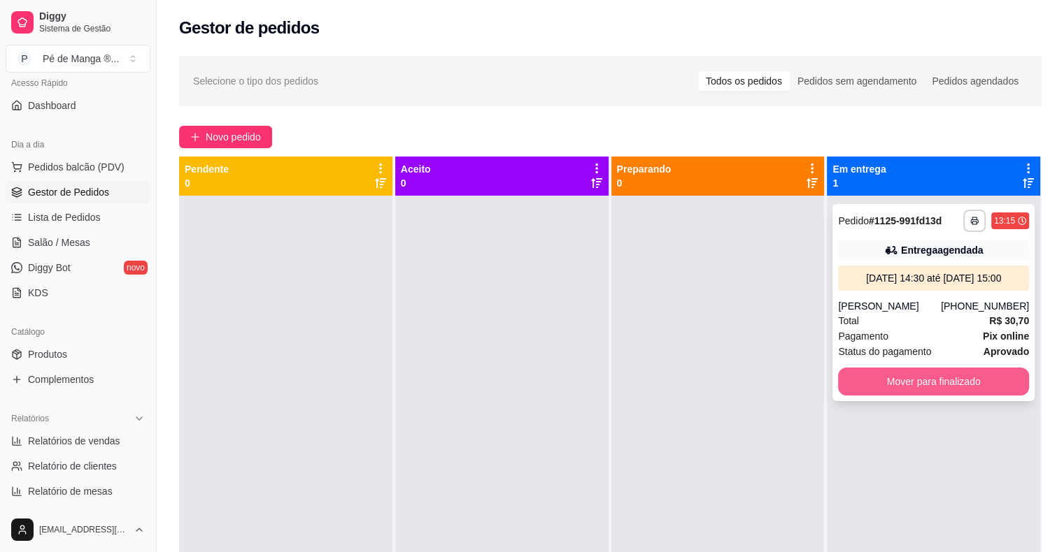
click at [883, 382] on button "Mover para finalizado" at bounding box center [933, 382] width 191 height 28
